Goal: Task Accomplishment & Management: Use online tool/utility

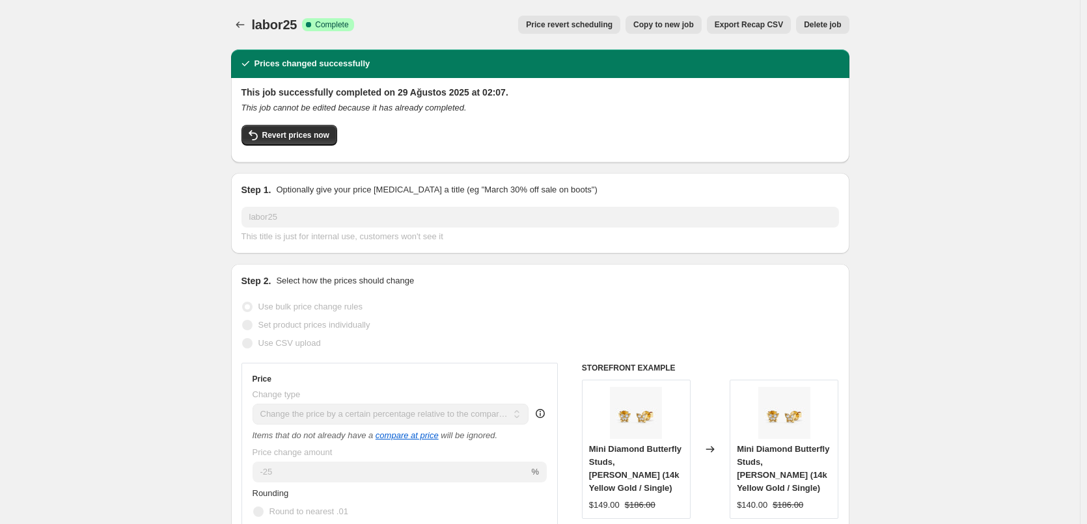
select select "pcap"
select select "no_change"
click at [241, 28] on icon "Price change jobs" at bounding box center [240, 24] width 13 height 13
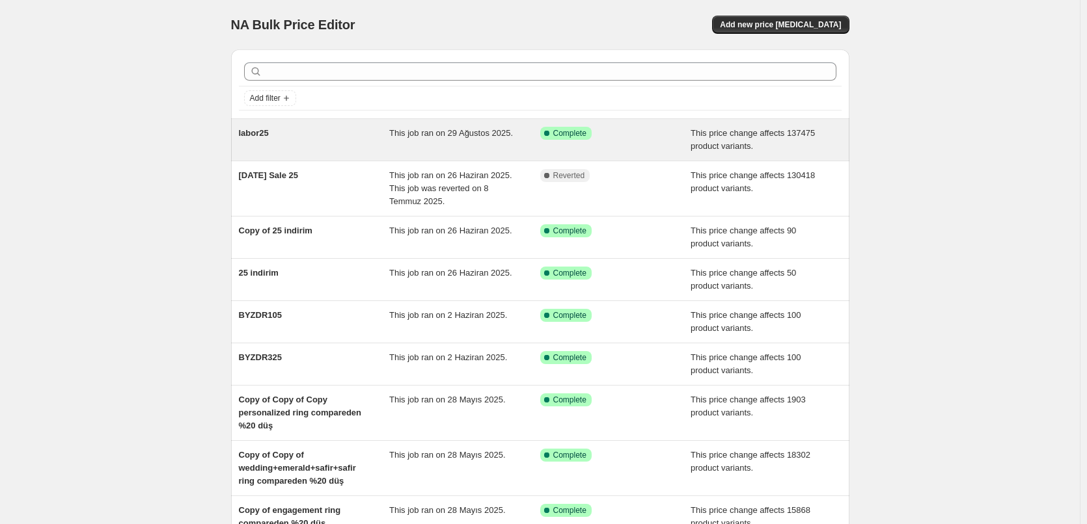
drag, startPoint x: 262, startPoint y: 137, endPoint x: 253, endPoint y: 135, distance: 8.6
click at [253, 135] on span "labor25" at bounding box center [254, 133] width 30 height 10
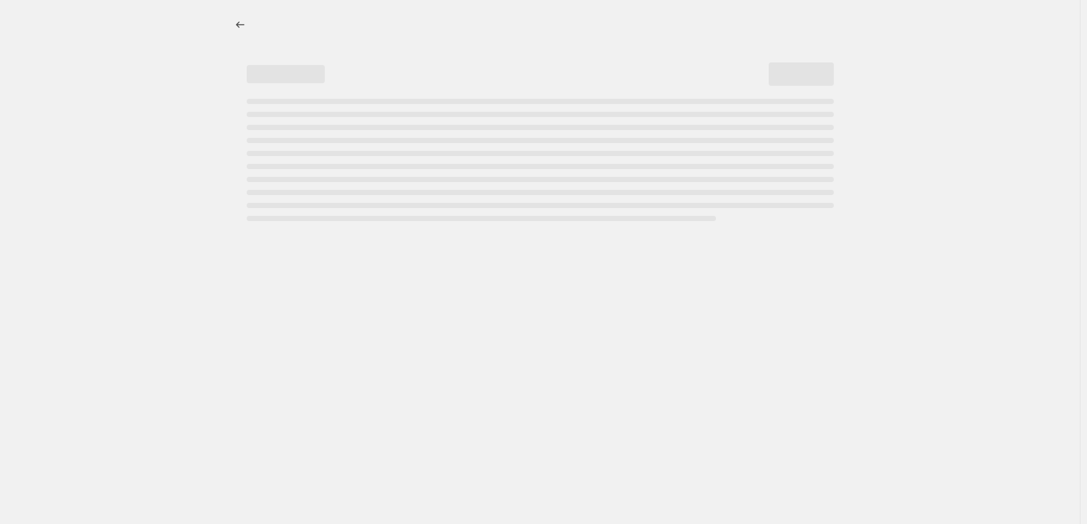
select select "pcap"
select select "no_change"
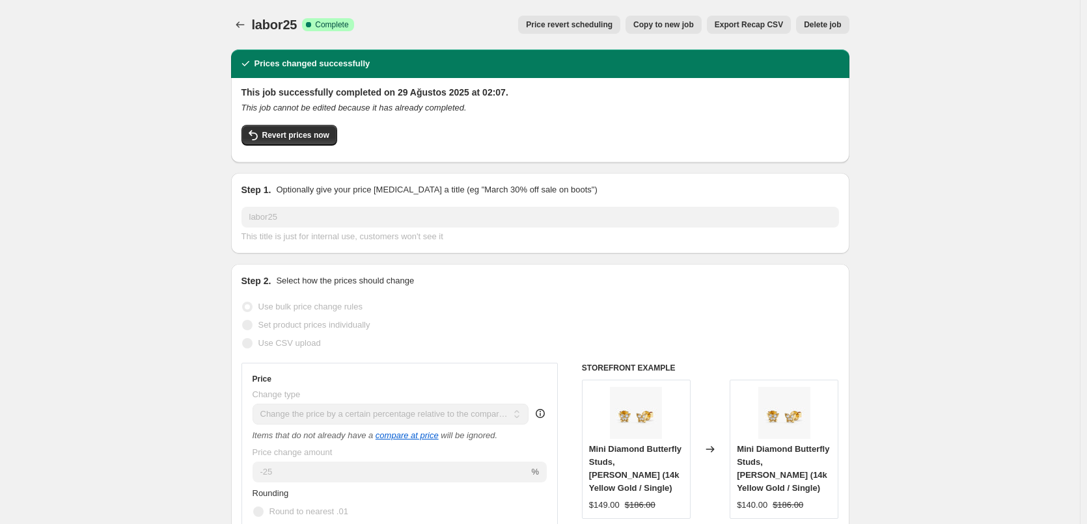
click at [669, 25] on span "Copy to new job" at bounding box center [663, 25] width 61 height 10
select select "pcap"
select select "no_change"
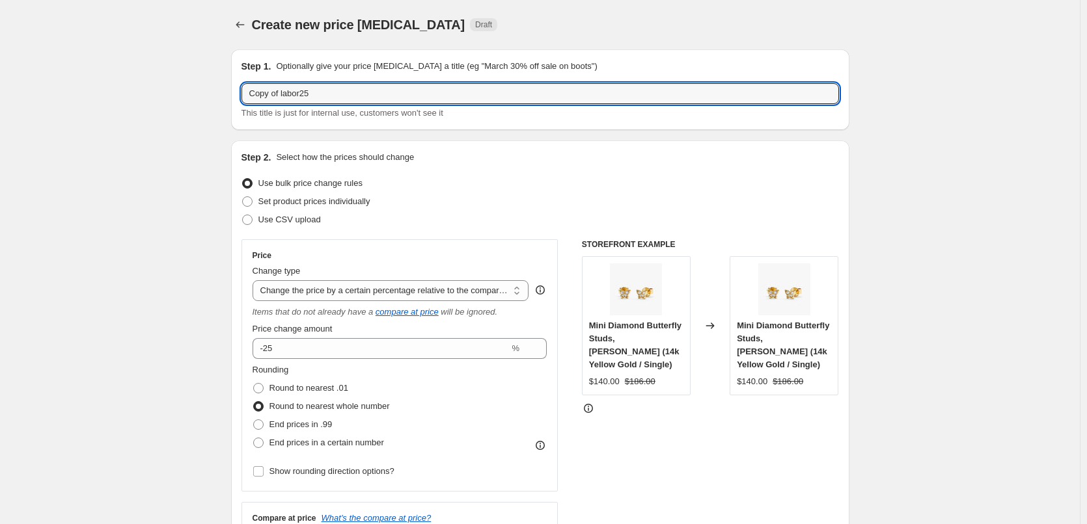
drag, startPoint x: 282, startPoint y: 90, endPoint x: 236, endPoint y: 93, distance: 46.3
click at [236, 94] on div "Step 1. Optionally give your price [MEDICAL_DATA] a title (eg "March 30% off sa…" at bounding box center [540, 89] width 618 height 81
type input "E"
click at [314, 90] on input "text" at bounding box center [539, 93] width 597 height 21
type input "[DATE]"
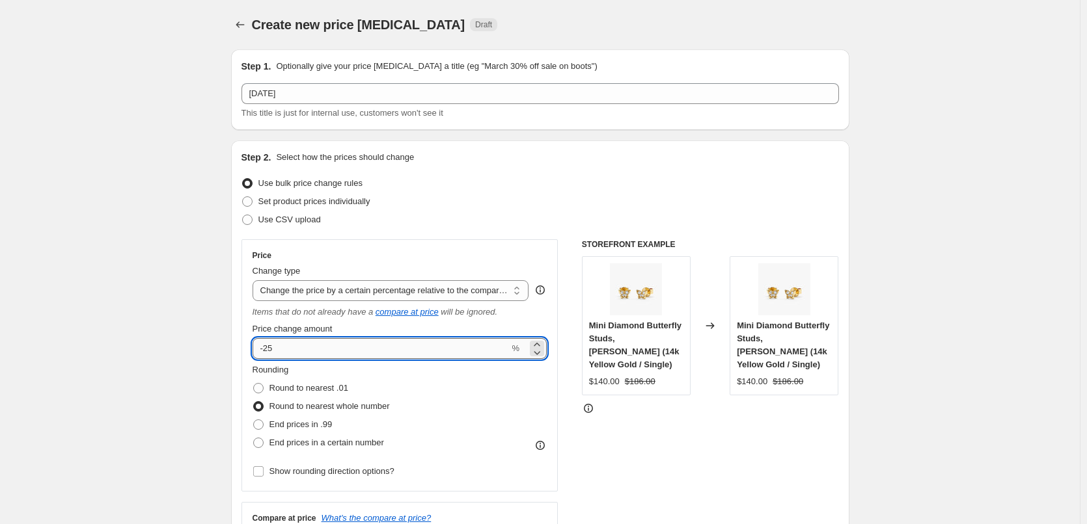
drag, startPoint x: 281, startPoint y: 346, endPoint x: 268, endPoint y: 346, distance: 13.0
click at [268, 346] on input "-25" at bounding box center [380, 348] width 257 height 21
type input "-20"
click at [247, 28] on icon "Price change jobs" at bounding box center [240, 24] width 13 height 13
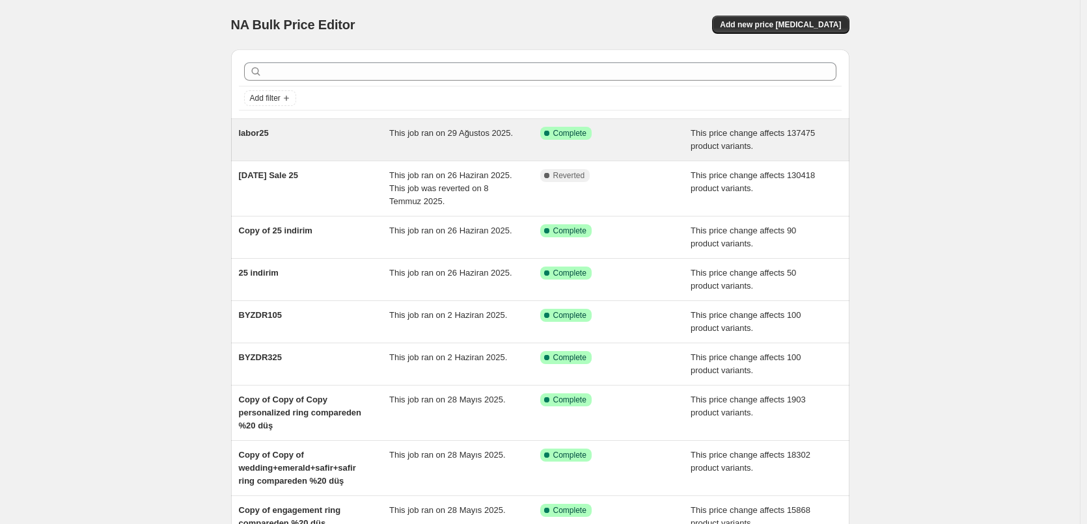
click at [377, 137] on div "labor25" at bounding box center [314, 140] width 151 height 26
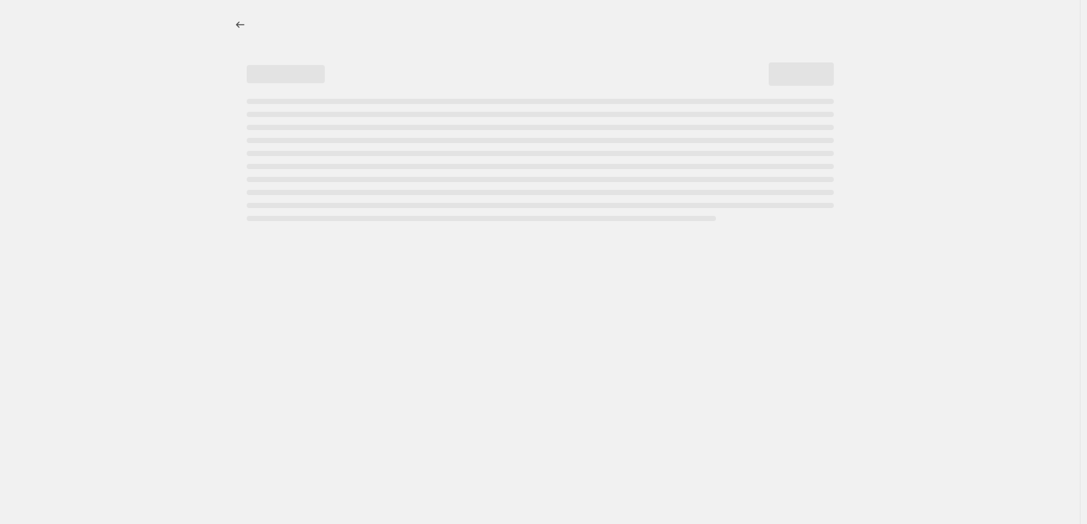
select select "pcap"
select select "no_change"
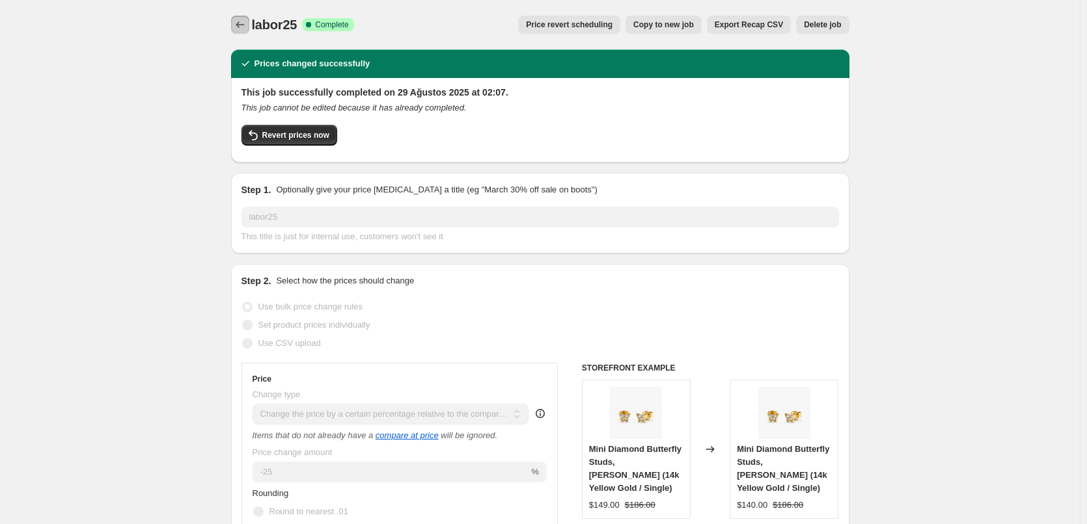
click at [244, 16] on button "Price change jobs" at bounding box center [240, 25] width 18 height 18
